Goal: Find specific page/section: Find specific page/section

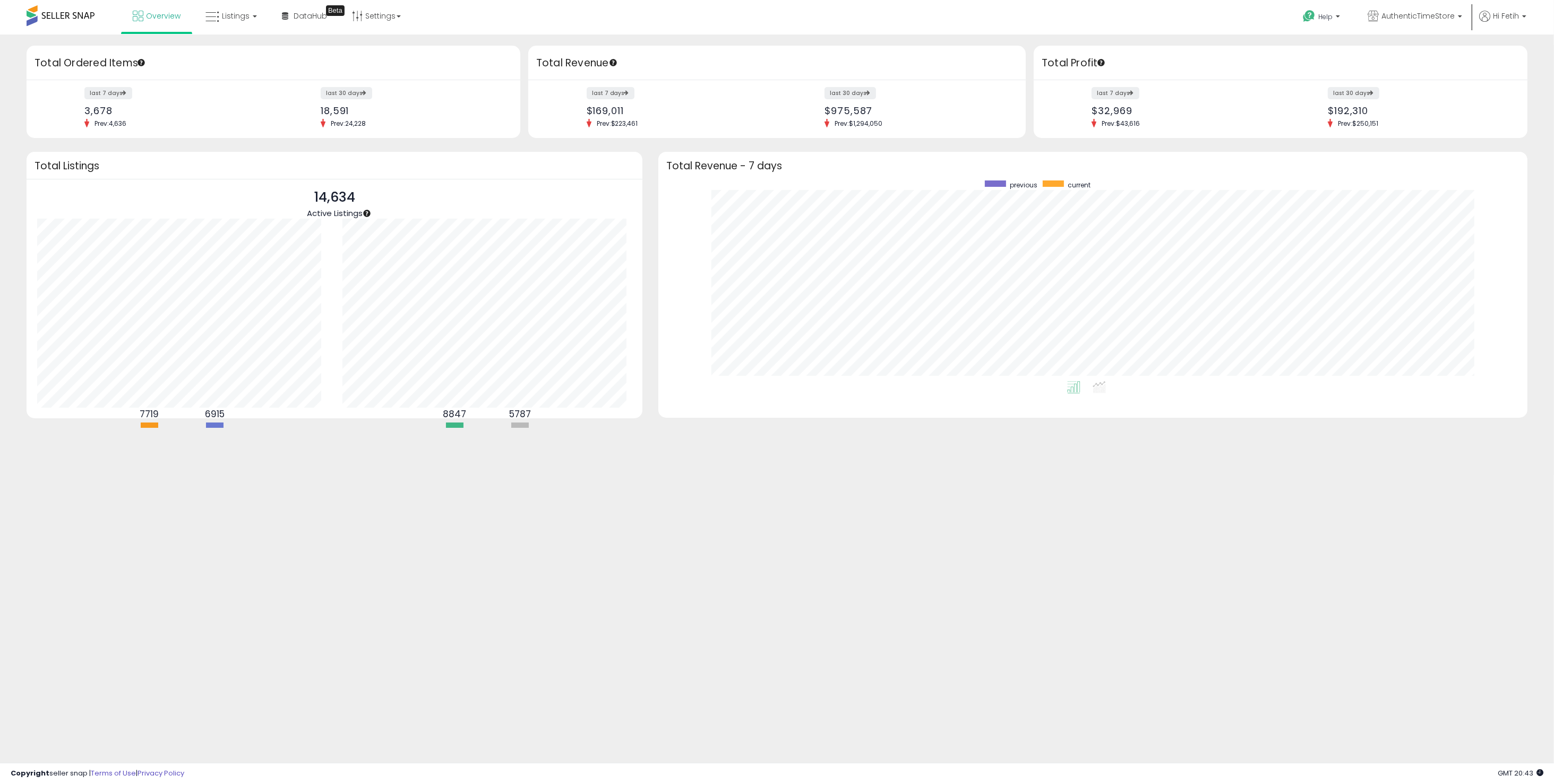
scroll to position [200, 848]
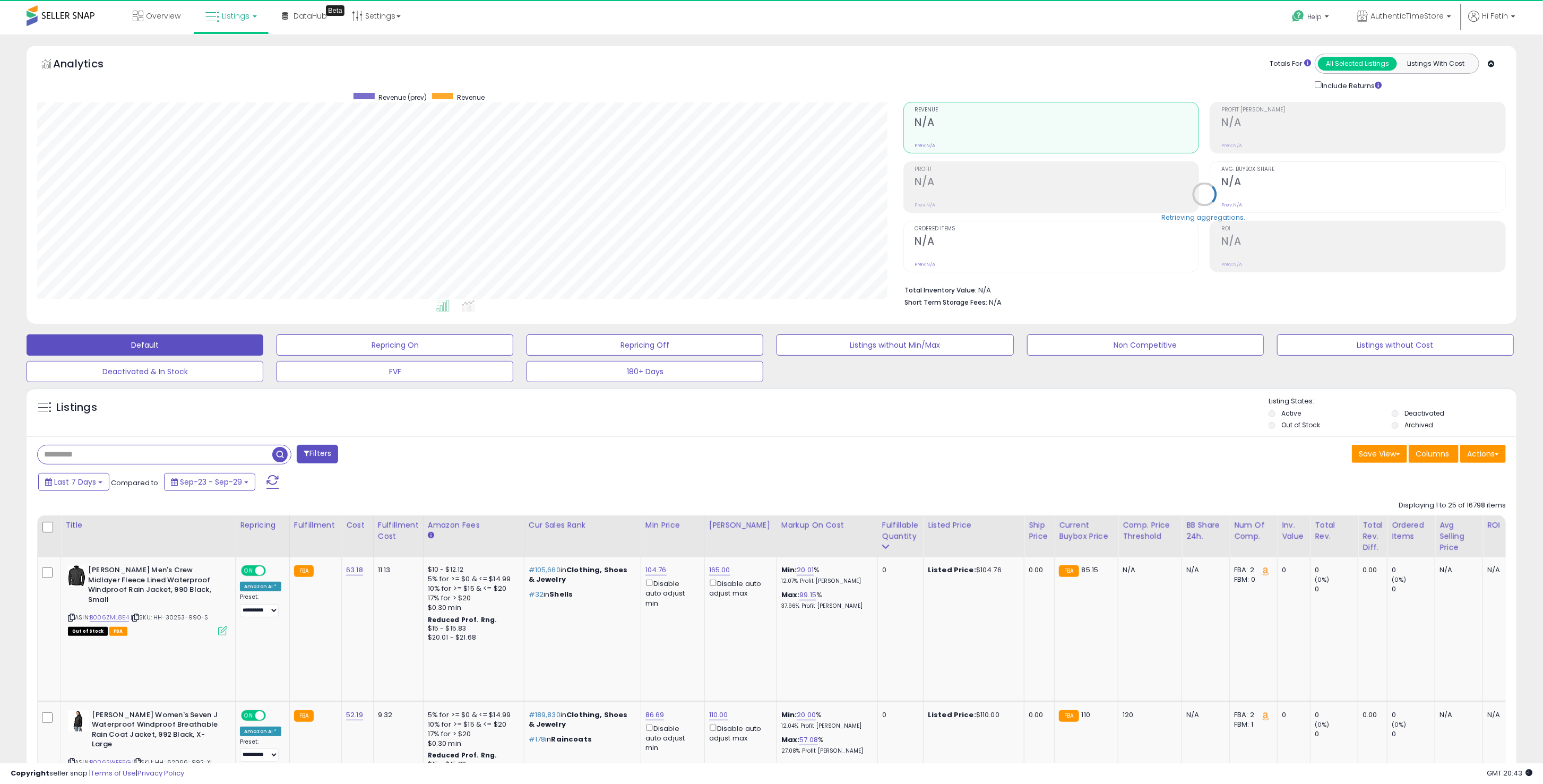
scroll to position [217, 866]
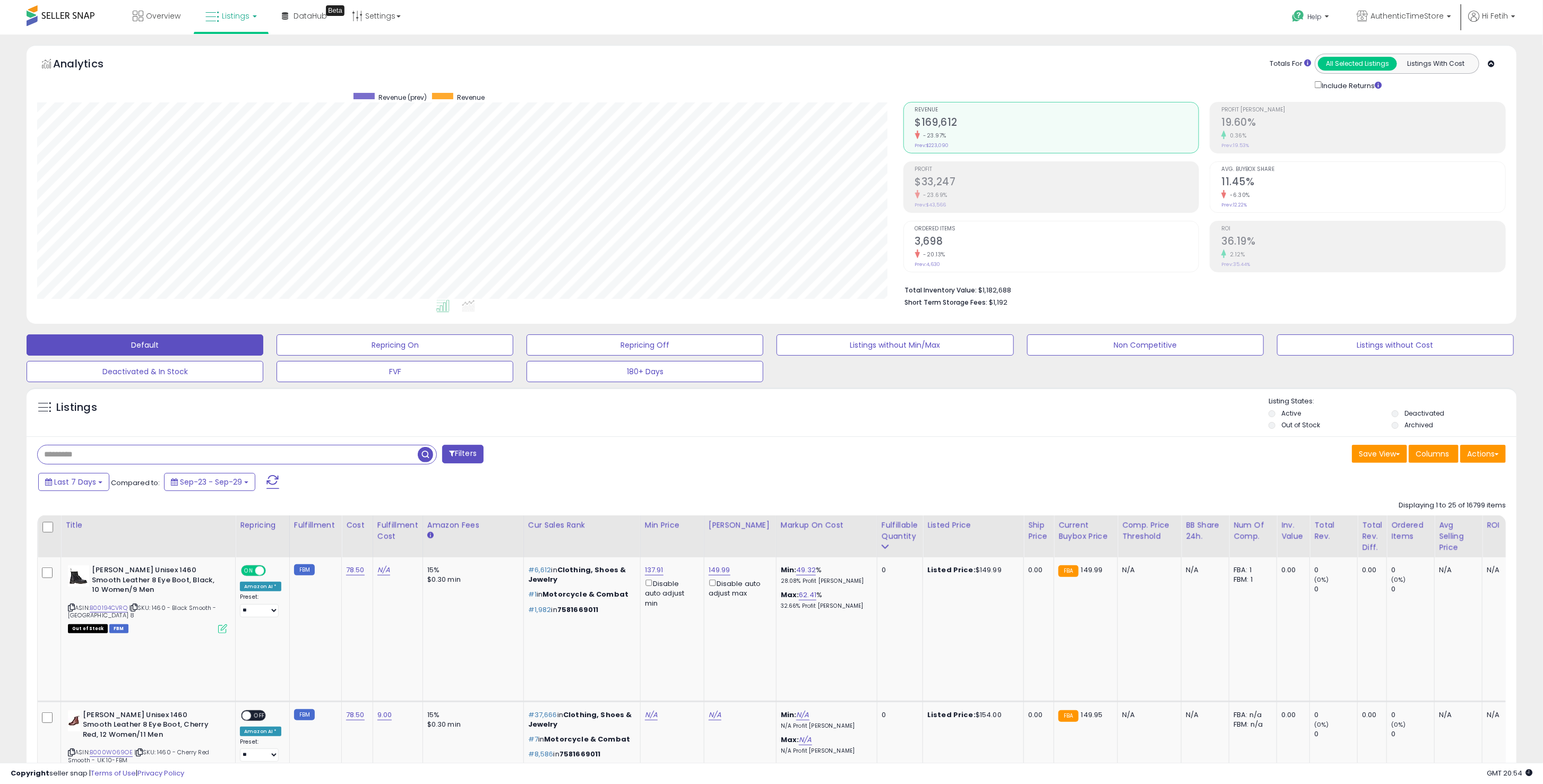
scroll to position [217, 866]
